Goal: Information Seeking & Learning: Learn about a topic

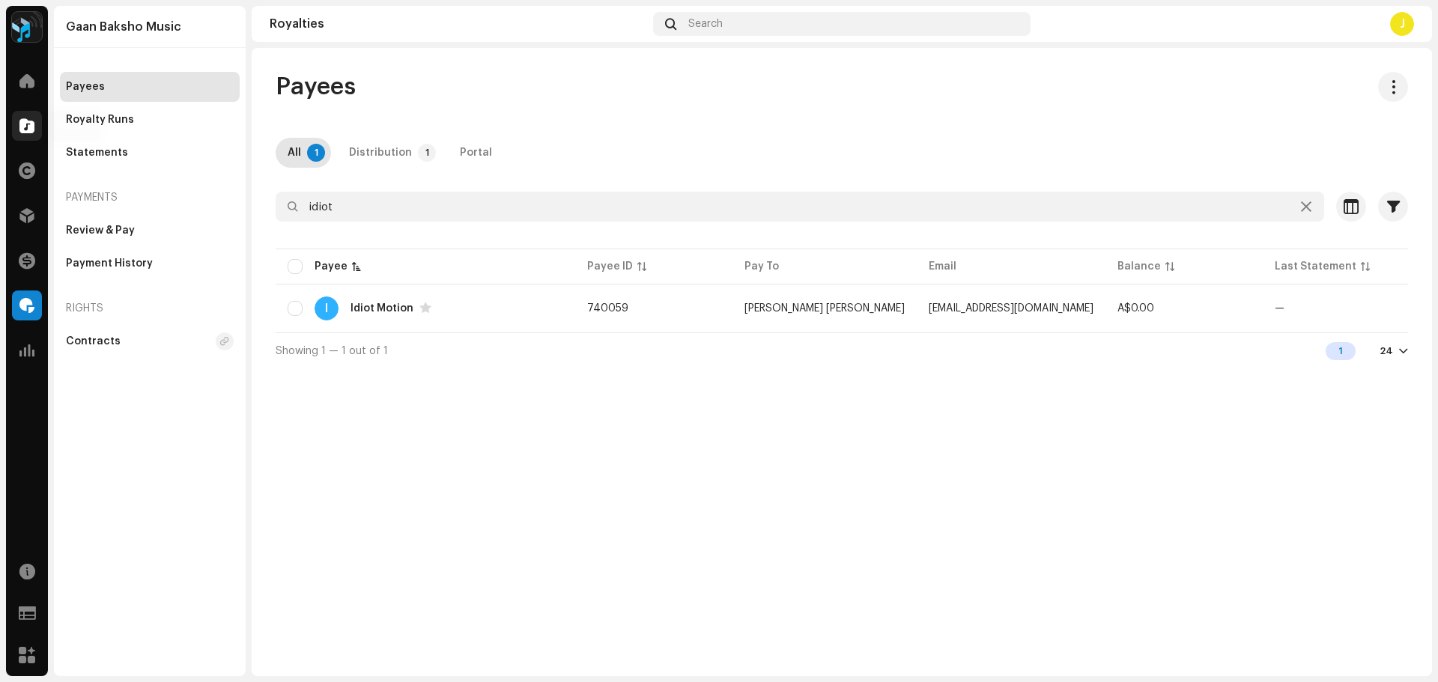
click at [31, 132] on span at bounding box center [26, 126] width 15 height 12
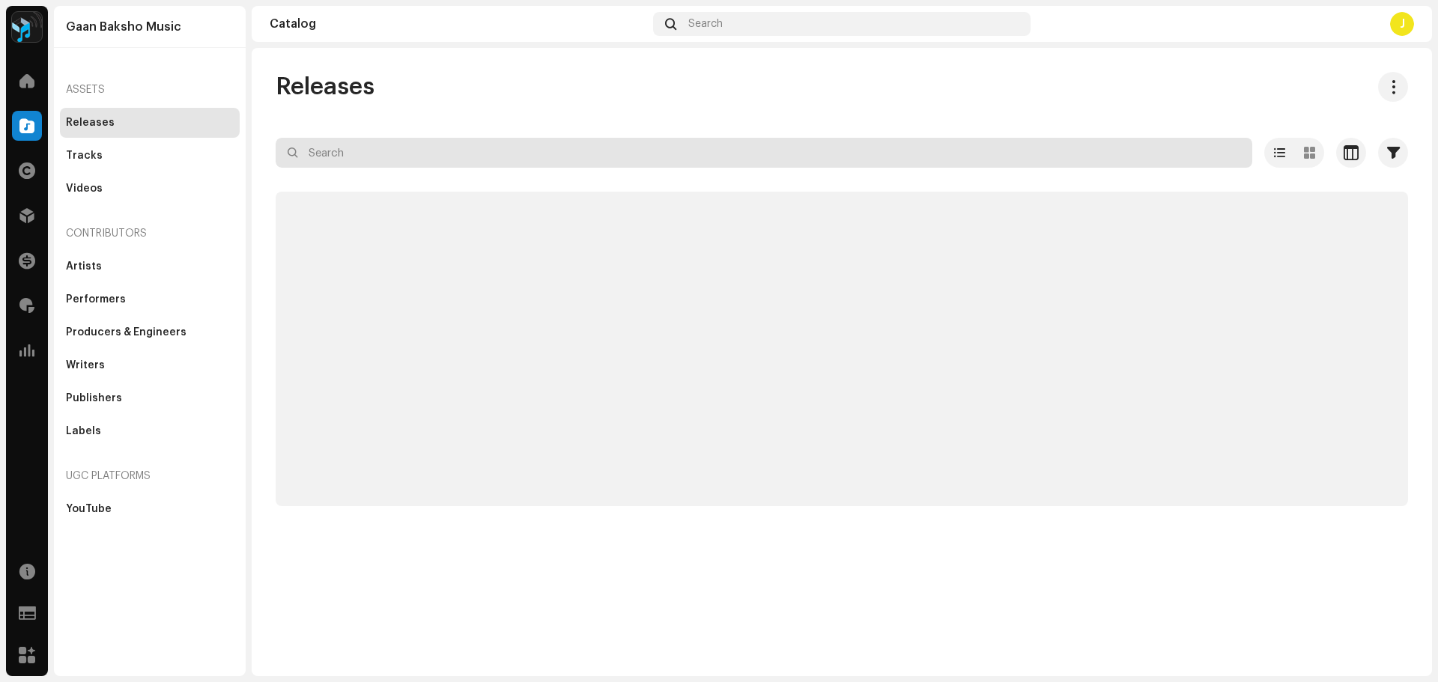
click at [385, 160] on input "text" at bounding box center [764, 153] width 976 height 30
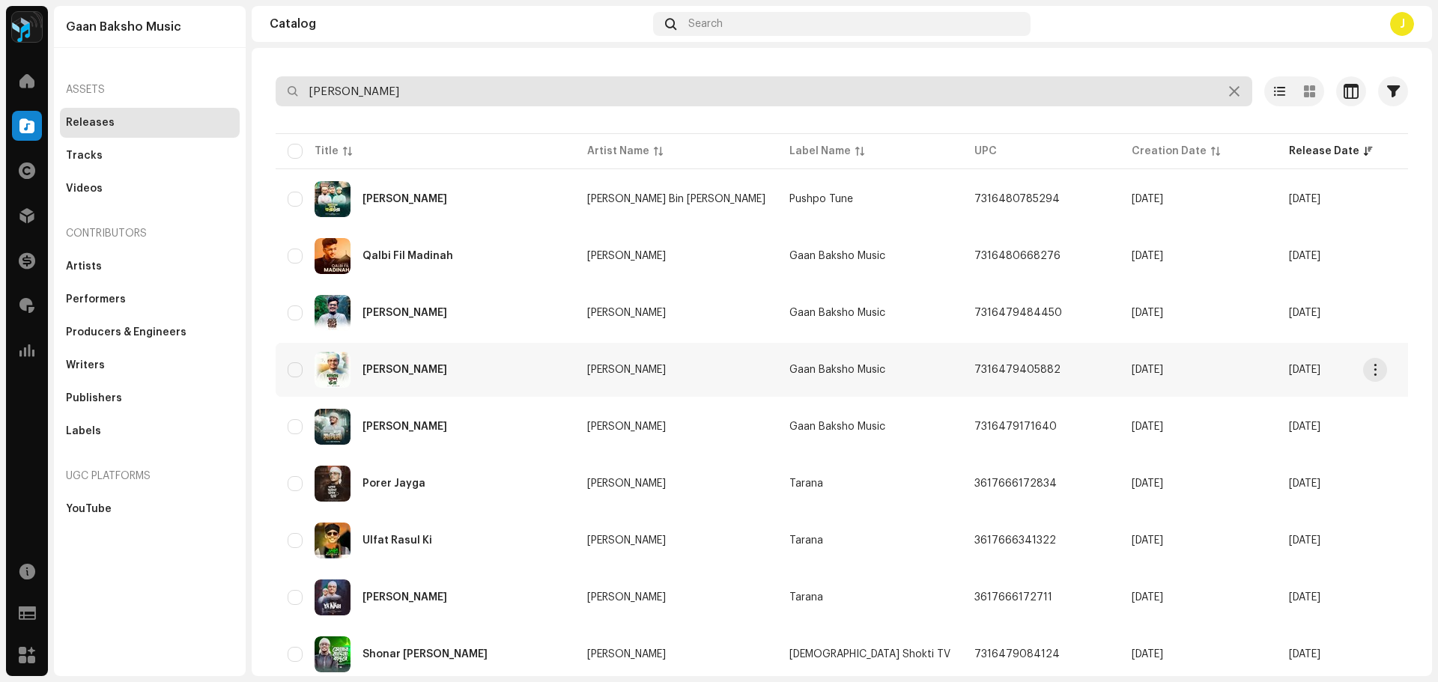
scroll to position [10, 0]
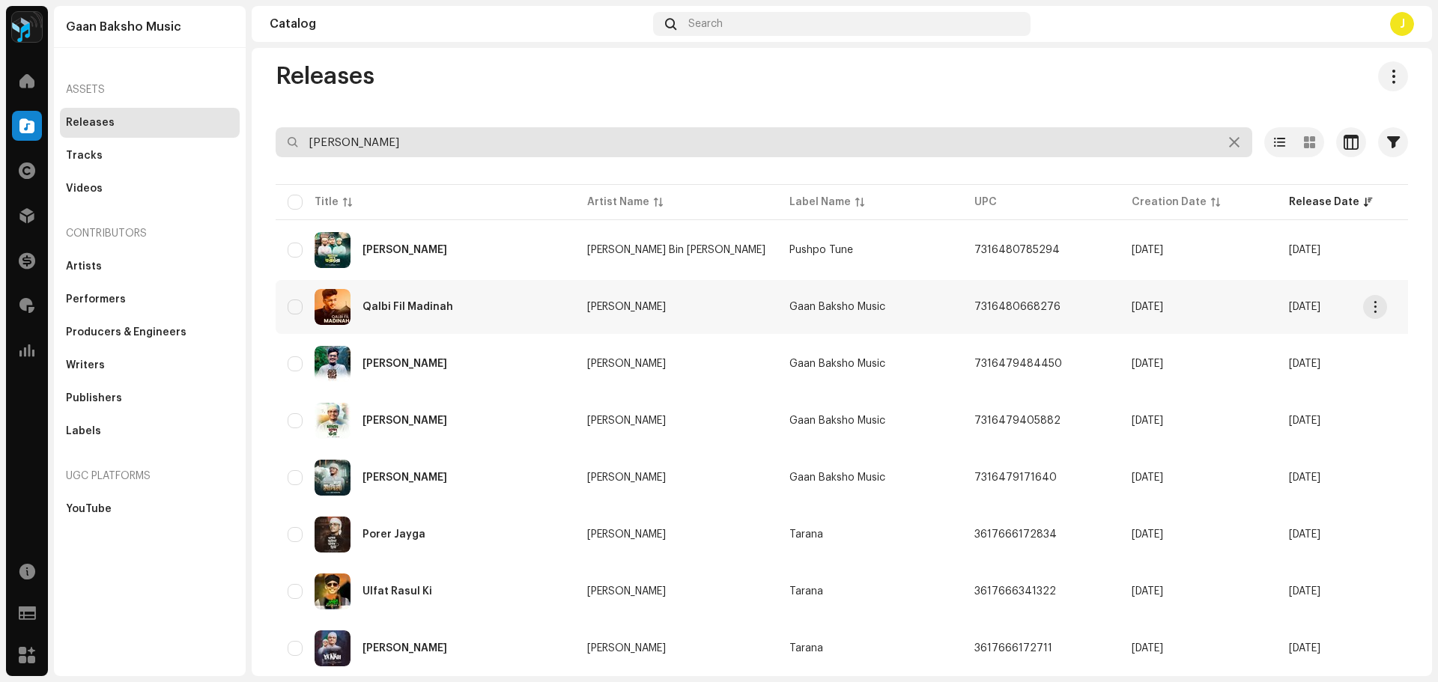
type input "[PERSON_NAME]"
click at [525, 308] on div "Qalbi Fil Madinah" at bounding box center [426, 307] width 276 height 36
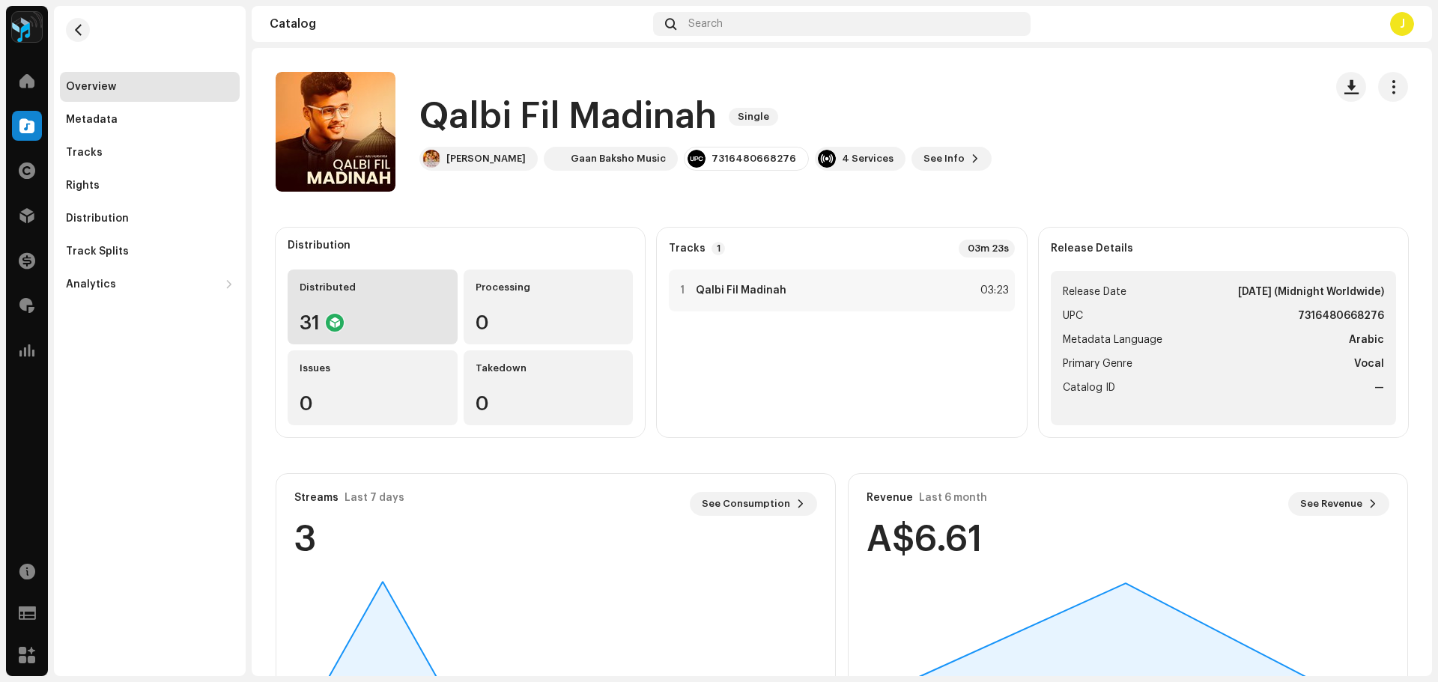
click at [378, 304] on div "Distributed 31" at bounding box center [373, 307] width 170 height 75
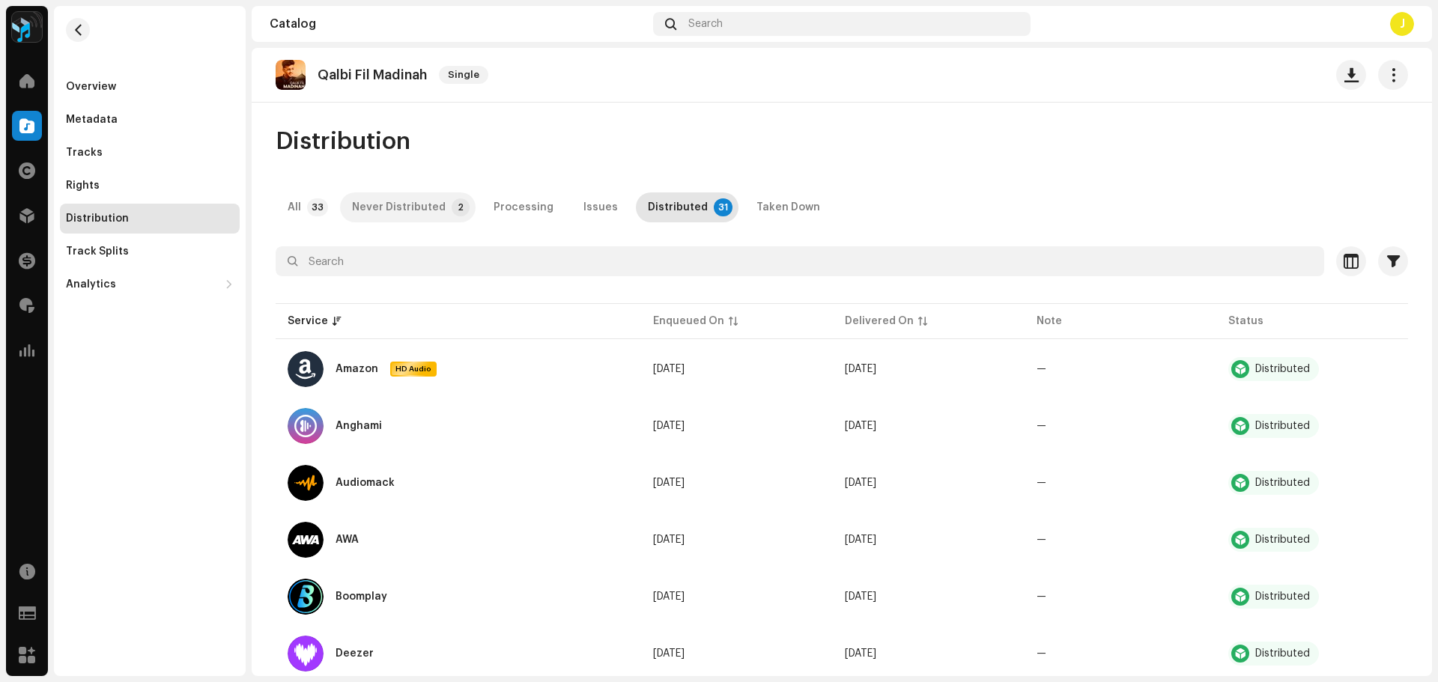
click at [411, 213] on div "Never Distributed" at bounding box center [399, 207] width 94 height 30
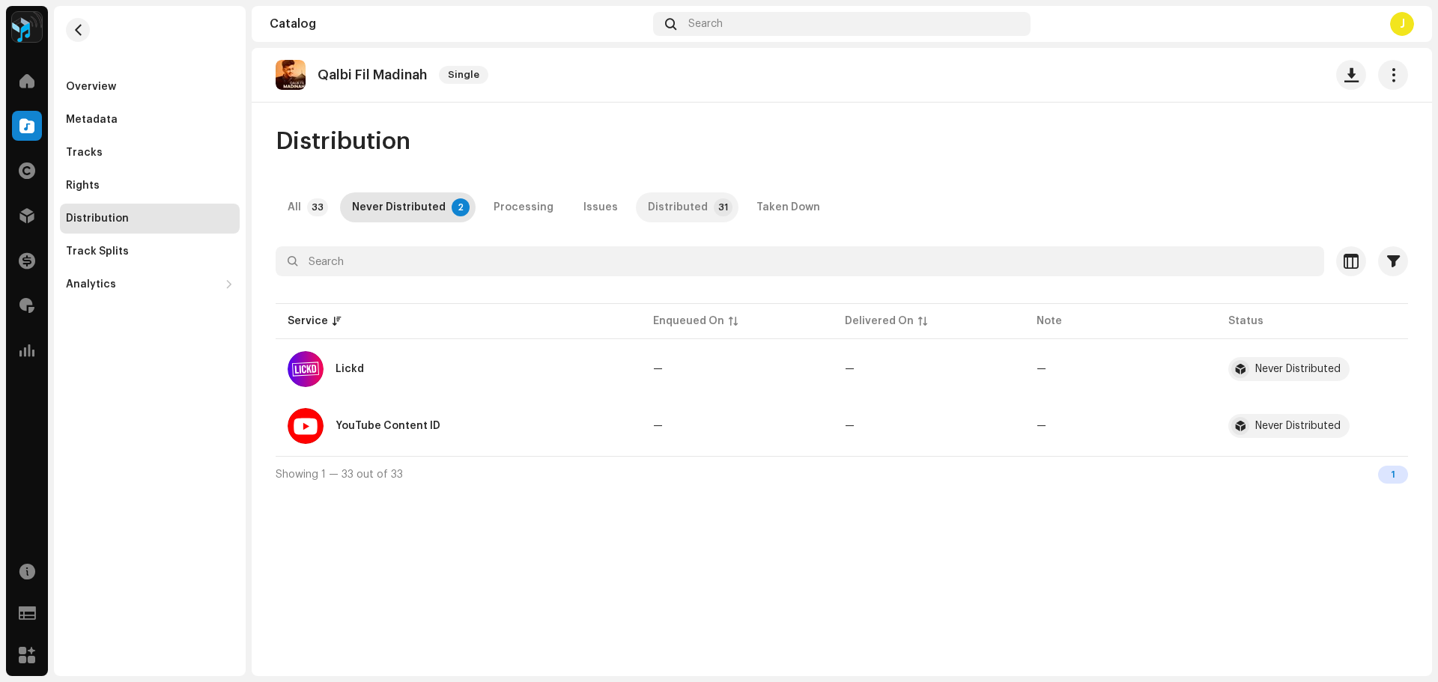
click at [663, 202] on div "Distributed" at bounding box center [678, 207] width 60 height 30
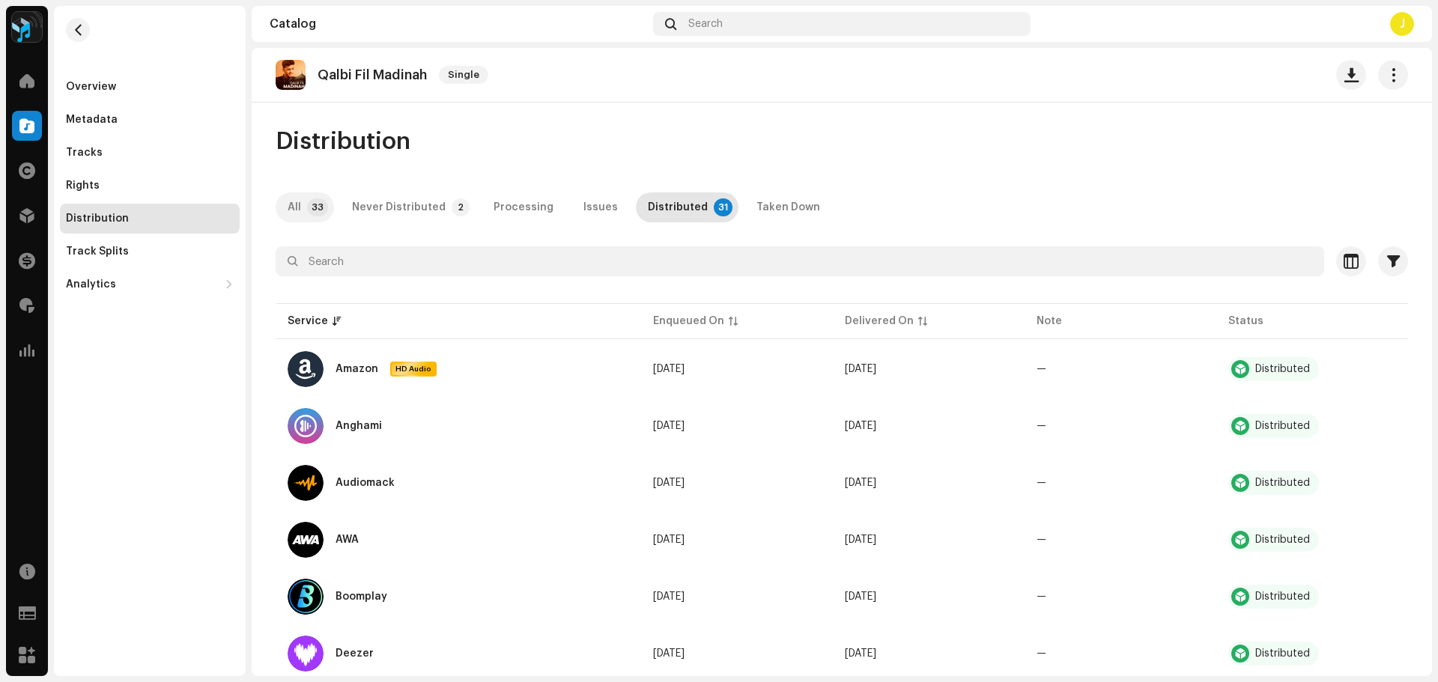
click at [313, 205] on p-badge "33" at bounding box center [317, 207] width 21 height 18
click at [658, 210] on div "Distributed" at bounding box center [678, 207] width 60 height 30
click at [25, 215] on span at bounding box center [26, 216] width 15 height 12
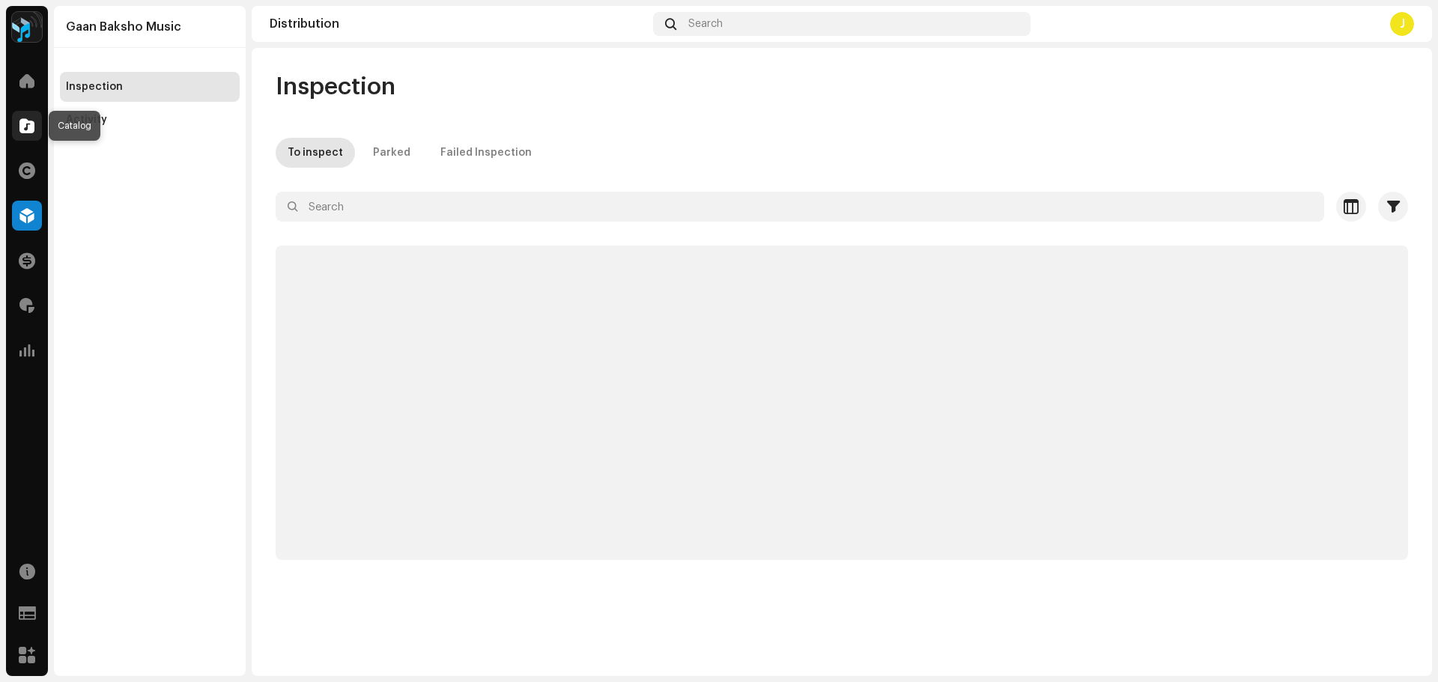
click at [20, 127] on span at bounding box center [26, 126] width 15 height 12
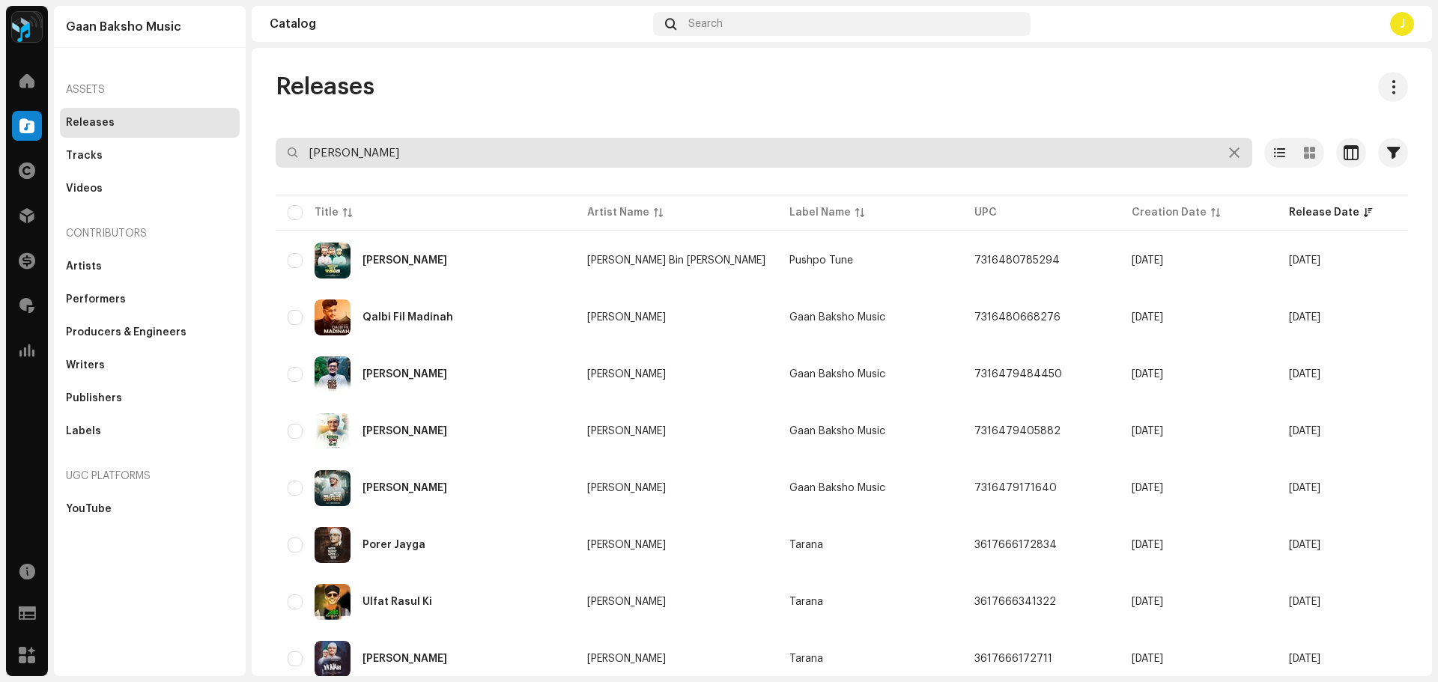
click at [457, 154] on input "[PERSON_NAME]" at bounding box center [764, 153] width 976 height 30
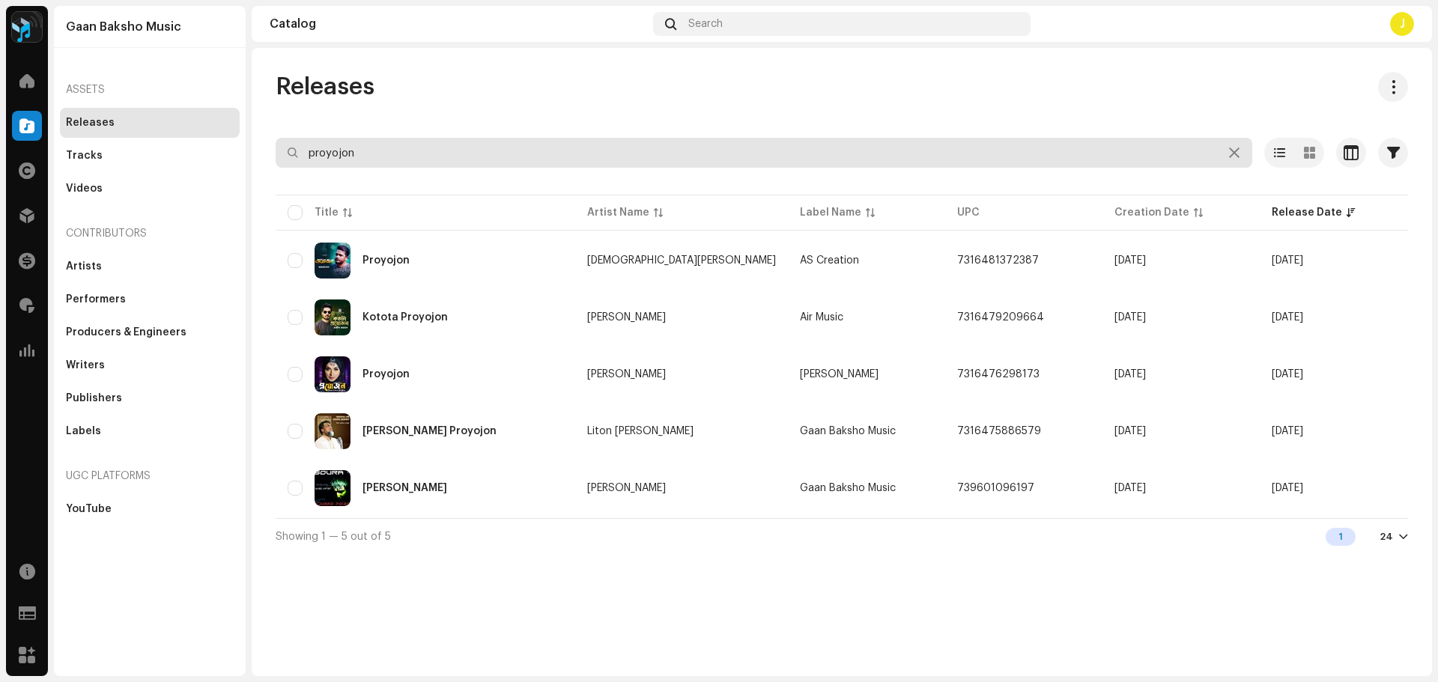
type input "proyojon"
click at [1239, 161] on div at bounding box center [1234, 153] width 18 height 18
click at [1236, 142] on input "proyojon" at bounding box center [764, 153] width 976 height 30
click at [1236, 148] on icon at bounding box center [1234, 153] width 10 height 12
